Goal: Book appointment/travel/reservation

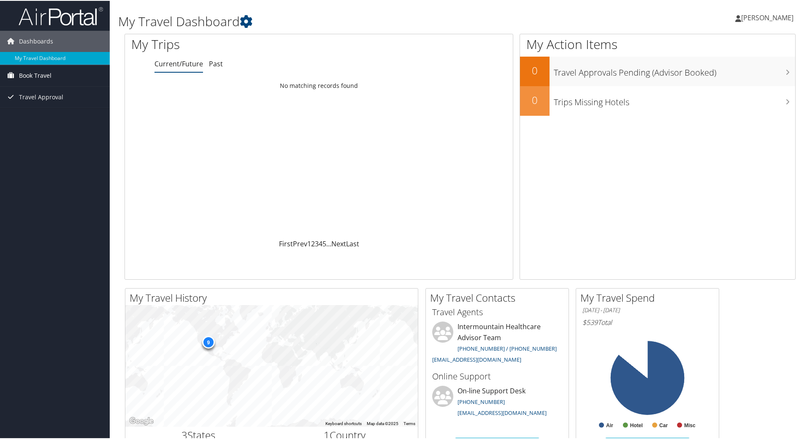
click at [37, 75] on span "Book Travel" at bounding box center [35, 74] width 33 height 21
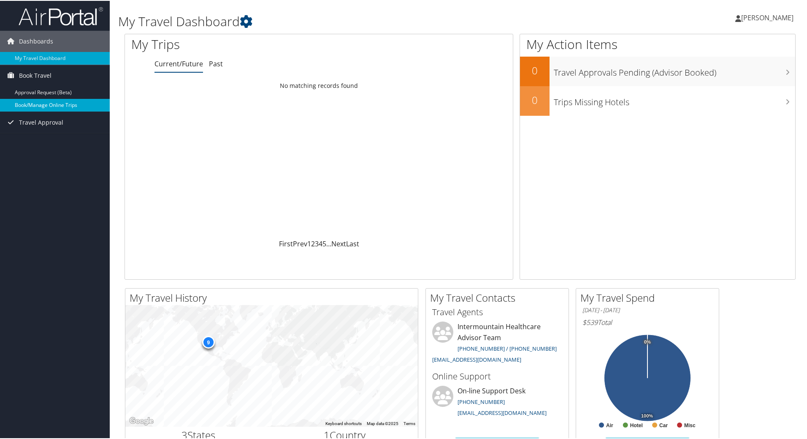
click at [30, 103] on link "Book/Manage Online Trips" at bounding box center [55, 104] width 110 height 13
